Goal: Task Accomplishment & Management: Complete application form

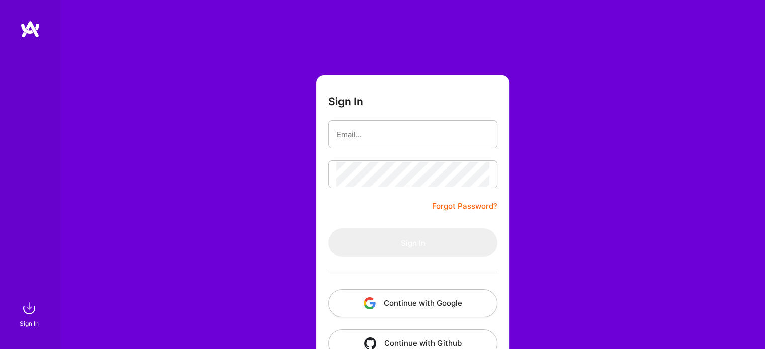
scroll to position [28, 0]
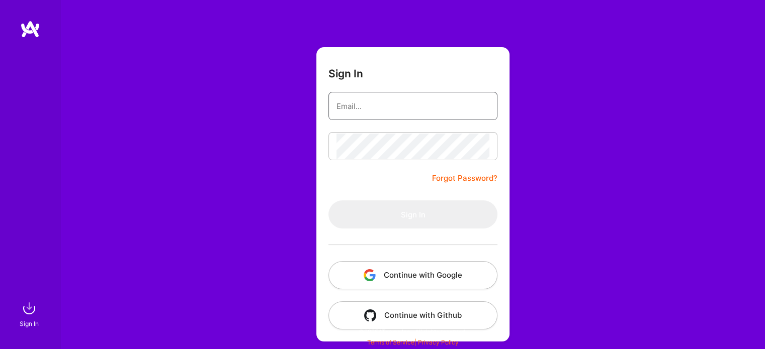
click at [386, 118] on input "email" at bounding box center [412, 106] width 153 height 26
type input "[PERSON_NAME][EMAIL_ADDRESS][PERSON_NAME][DOMAIN_NAME]"
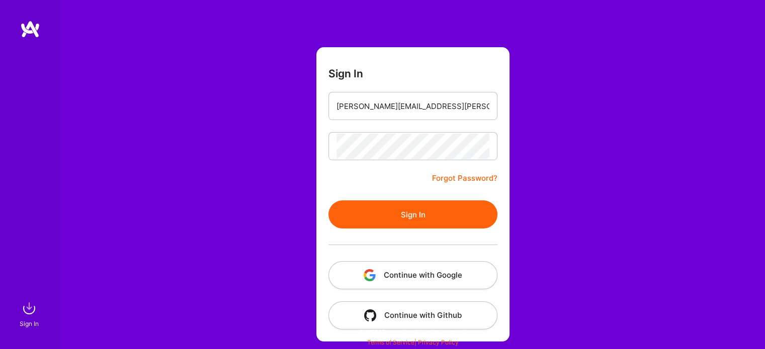
click at [397, 210] on button "Sign In" at bounding box center [412, 215] width 169 height 28
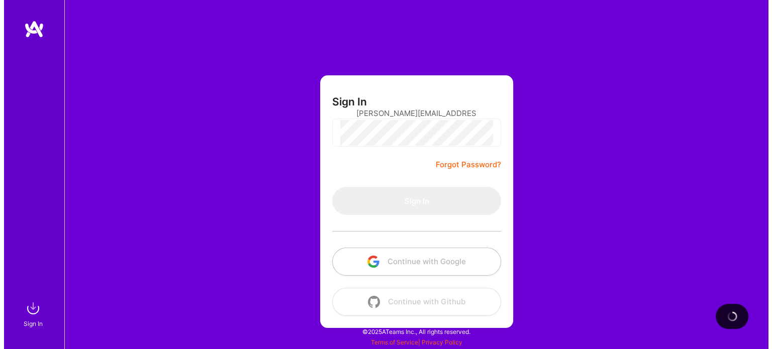
scroll to position [0, 0]
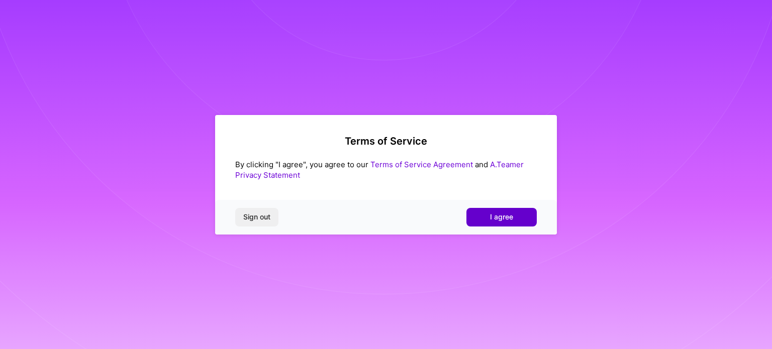
click at [514, 216] on button "I agree" at bounding box center [501, 217] width 70 height 18
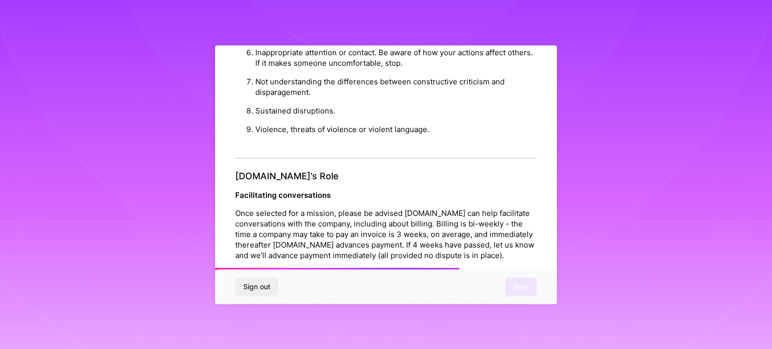
scroll to position [1166, 0]
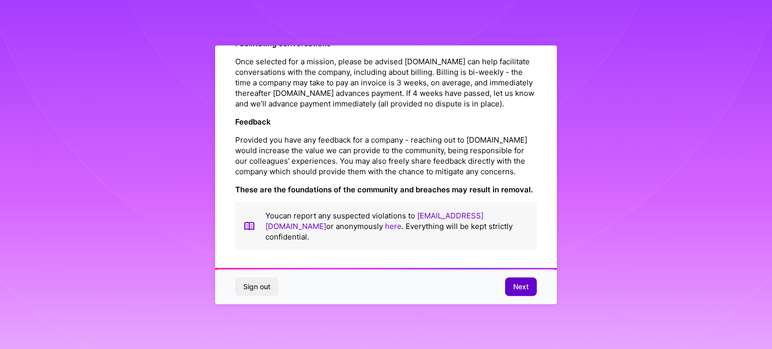
click at [527, 289] on span "Next" at bounding box center [521, 287] width 16 height 10
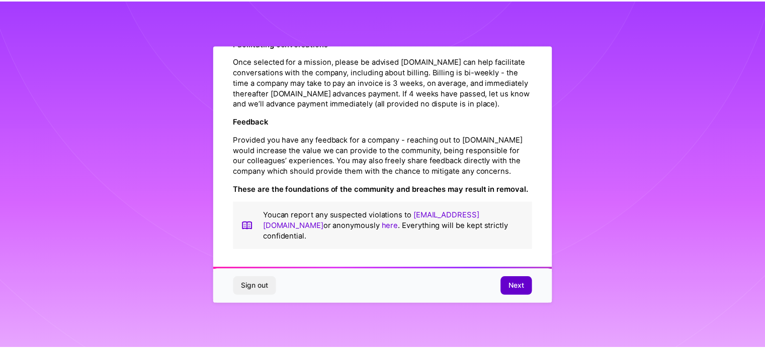
scroll to position [12, 0]
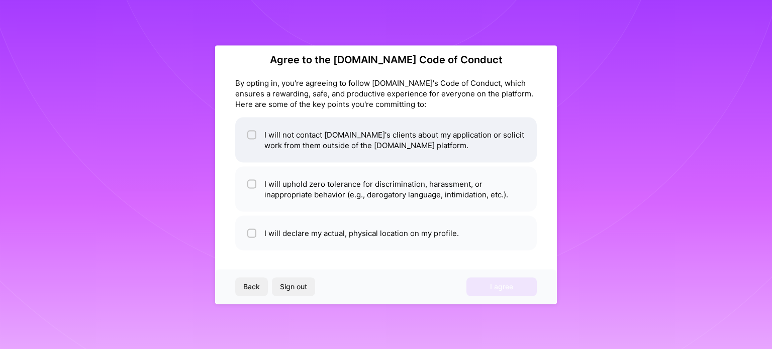
click at [350, 132] on li "I will not contact A.Team's clients about my application or solicit work from t…" at bounding box center [386, 139] width 302 height 45
checkbox input "true"
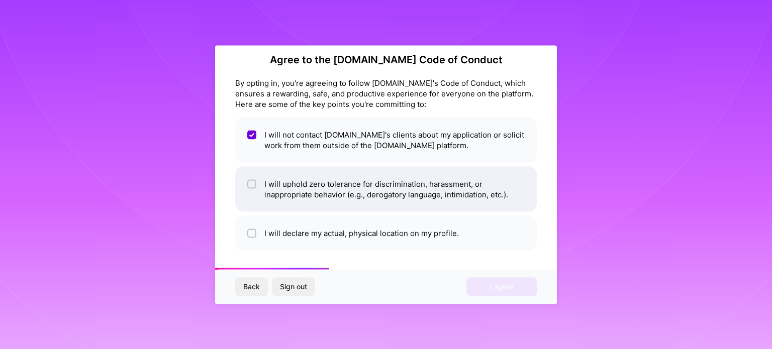
click at [347, 188] on li "I will uphold zero tolerance for discrimination, harassment, or inappropriate b…" at bounding box center [386, 188] width 302 height 45
checkbox input "true"
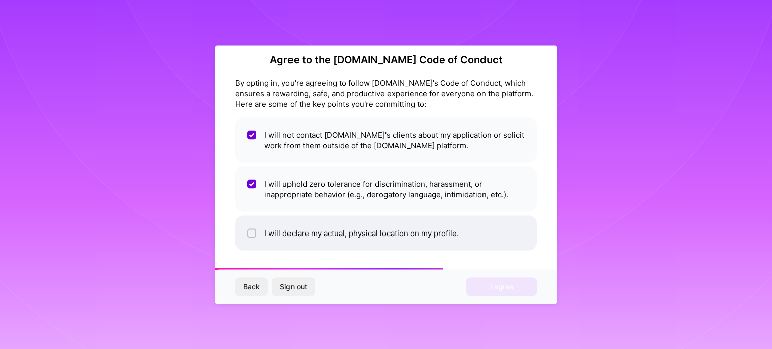
click at [350, 235] on li "I will declare my actual, physical location on my profile." at bounding box center [386, 233] width 302 height 35
checkbox input "true"
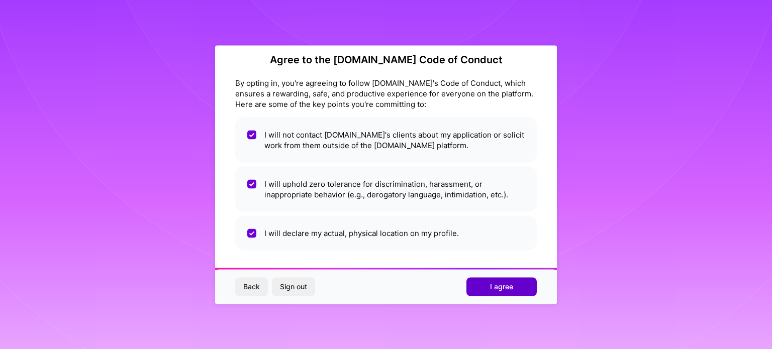
click at [503, 282] on span "I agree" at bounding box center [501, 287] width 23 height 10
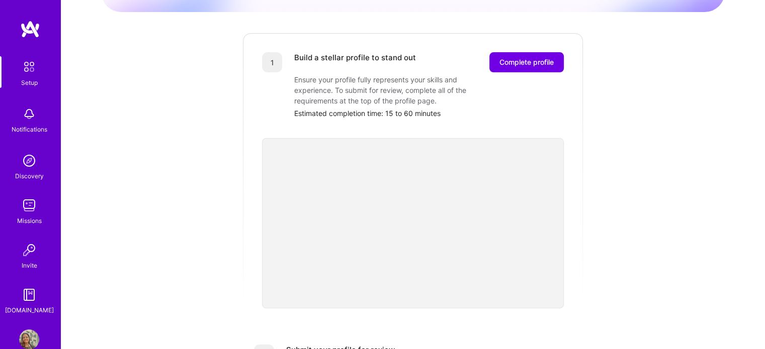
scroll to position [117, 0]
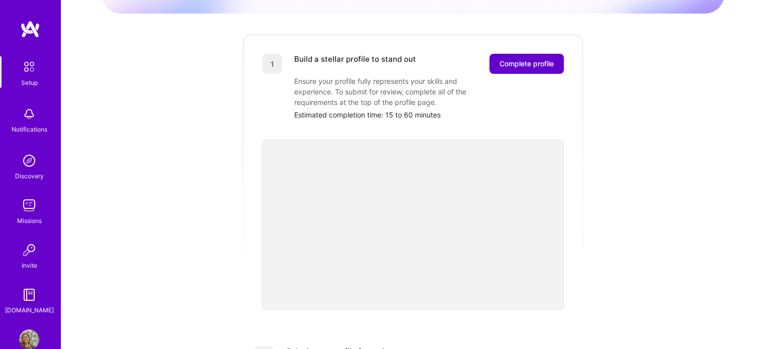
click at [530, 54] on button "Complete profile" at bounding box center [526, 64] width 74 height 20
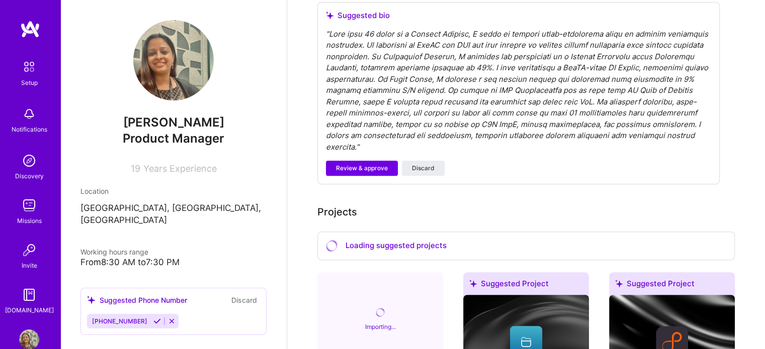
scroll to position [311, 0]
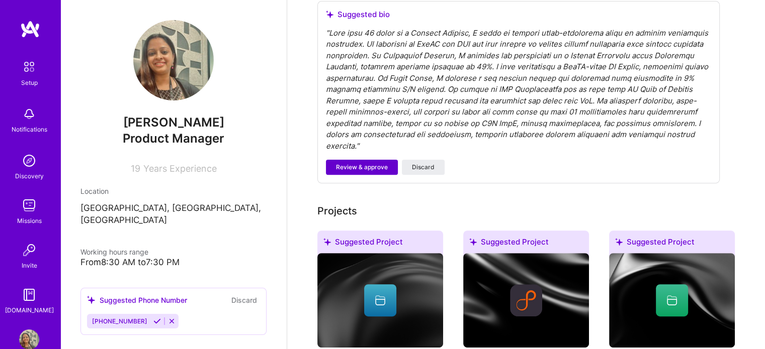
click at [360, 163] on span "Review & approve" at bounding box center [362, 167] width 52 height 9
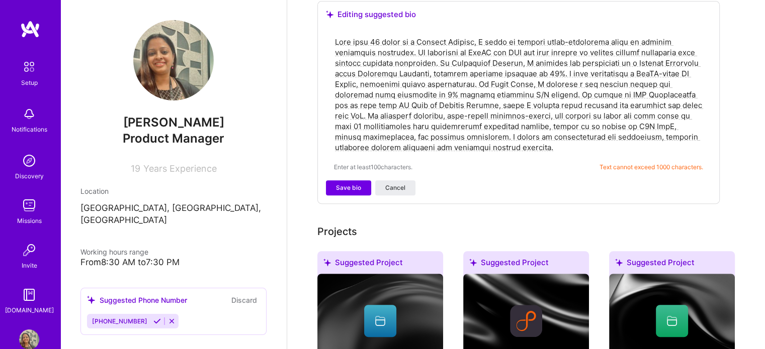
drag, startPoint x: 524, startPoint y: 132, endPoint x: 476, endPoint y: 121, distance: 49.5
click at [476, 121] on textarea at bounding box center [518, 95] width 369 height 118
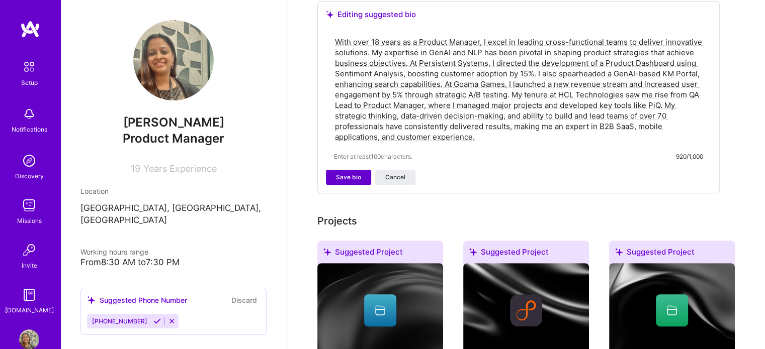
type textarea "With over 18 years as a Product Manager, I excel in leading cross-functional te…"
click at [347, 173] on span "Save bio" at bounding box center [348, 177] width 25 height 9
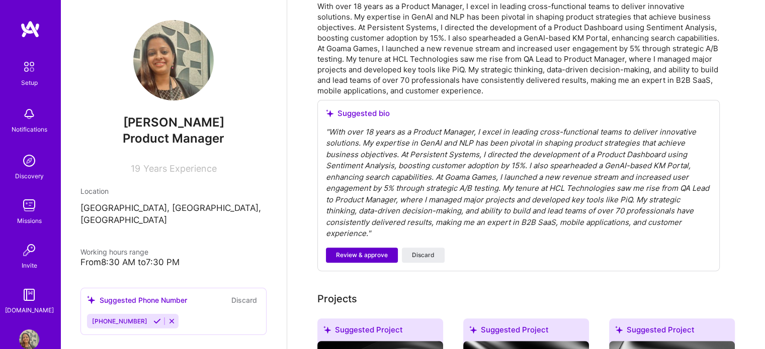
click at [357, 251] on span "Review & approve" at bounding box center [362, 255] width 52 height 9
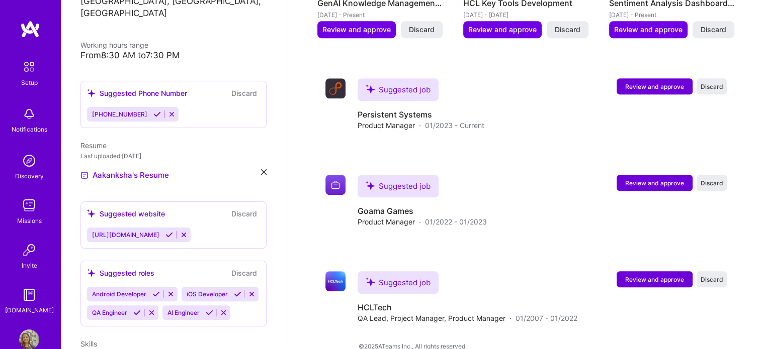
scroll to position [211, 0]
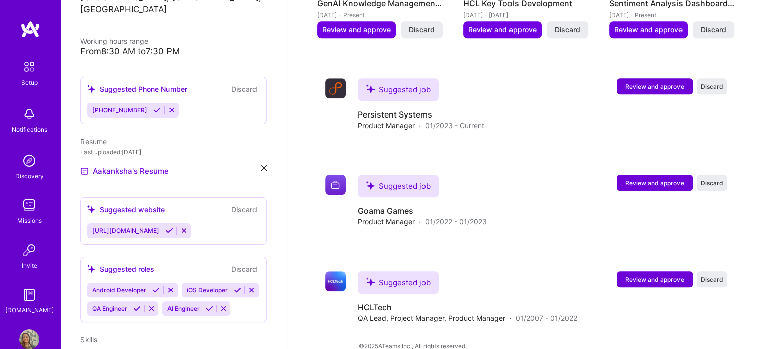
click at [239, 204] on button "Discard" at bounding box center [244, 210] width 32 height 12
click at [180, 227] on icon at bounding box center [184, 231] width 8 height 8
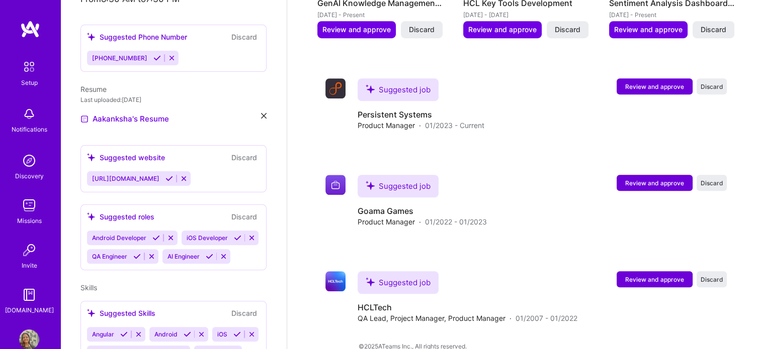
scroll to position [263, 0]
click at [169, 234] on icon at bounding box center [171, 238] width 8 height 8
click at [157, 234] on icon at bounding box center [158, 238] width 8 height 8
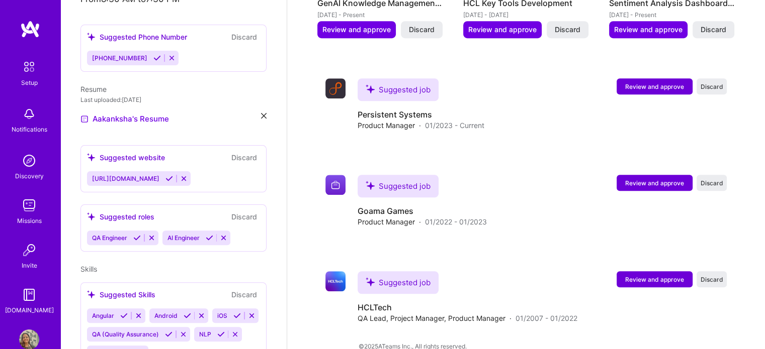
click at [225, 234] on icon at bounding box center [224, 238] width 8 height 8
click at [149, 234] on icon at bounding box center [152, 238] width 8 height 8
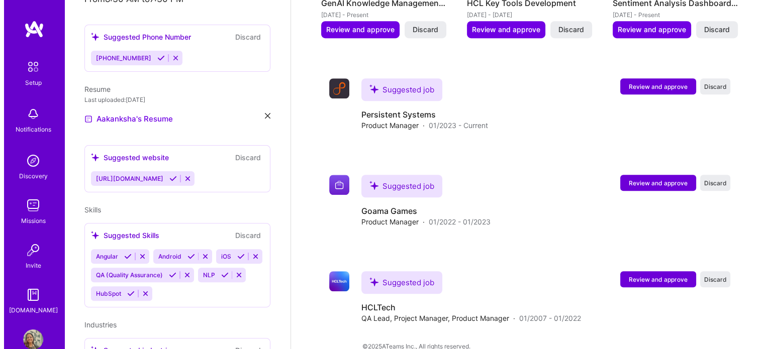
scroll to position [356, 0]
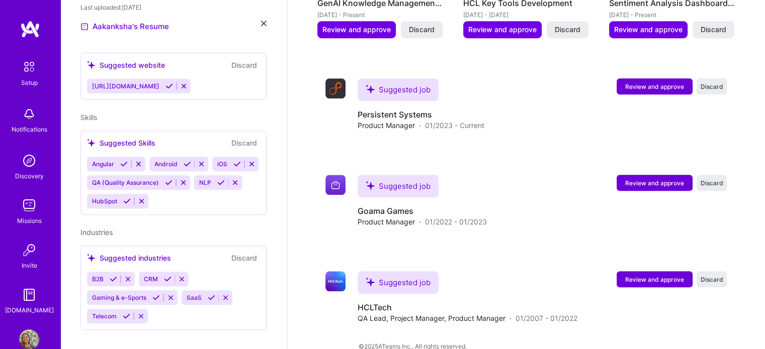
click at [139, 160] on icon at bounding box center [139, 164] width 8 height 8
click at [647, 179] on span "Review and approve" at bounding box center [654, 183] width 59 height 9
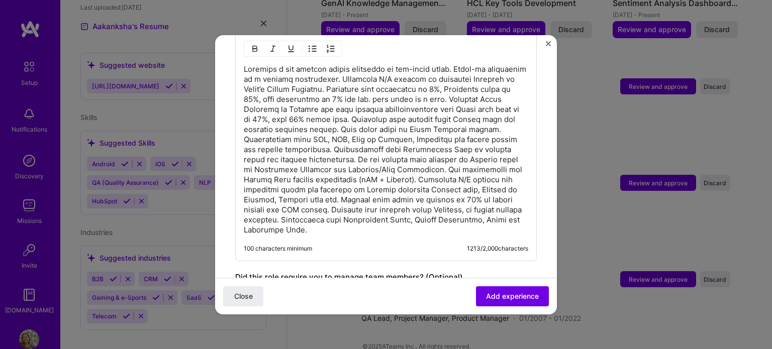
scroll to position [495, 0]
